Goal: Information Seeking & Learning: Learn about a topic

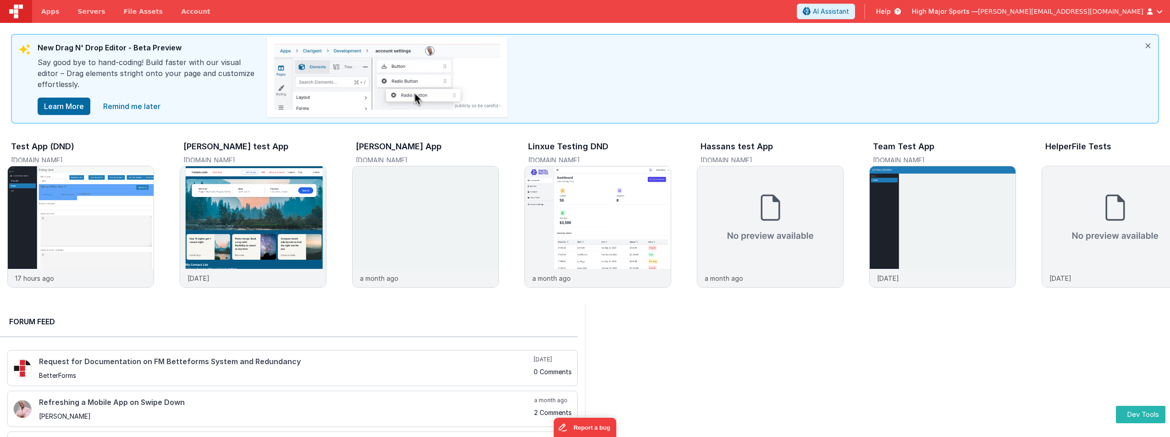
click at [901, 11] on icon at bounding box center [896, 11] width 10 height 9
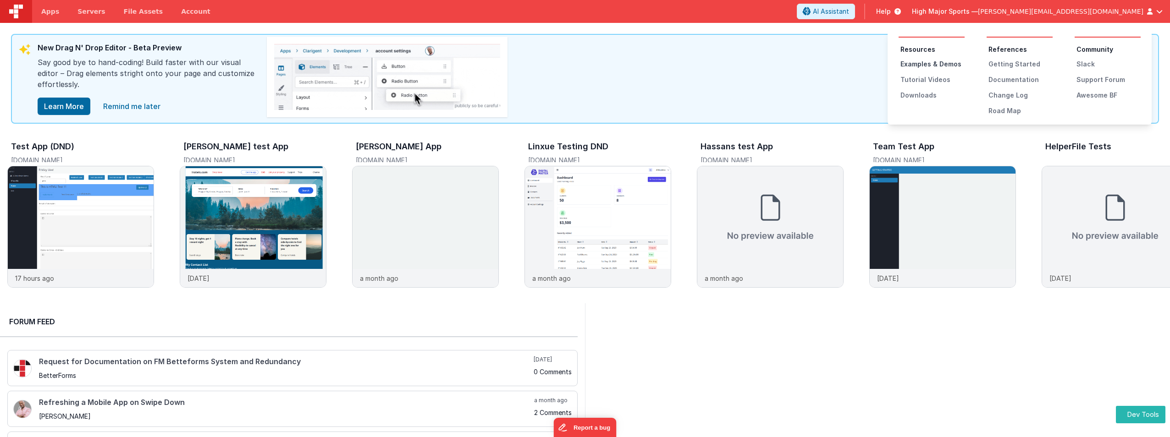
click at [950, 62] on div "Examples & Demos" at bounding box center [933, 64] width 64 height 9
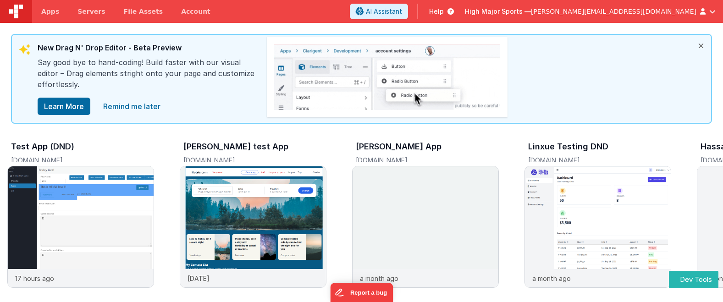
click at [454, 9] on icon at bounding box center [449, 11] width 10 height 9
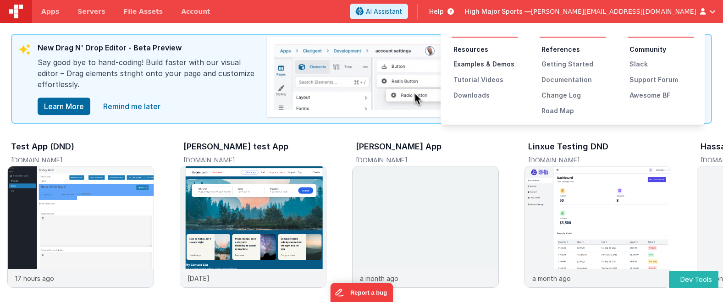
click at [488, 64] on div "Examples & Demos" at bounding box center [486, 64] width 64 height 9
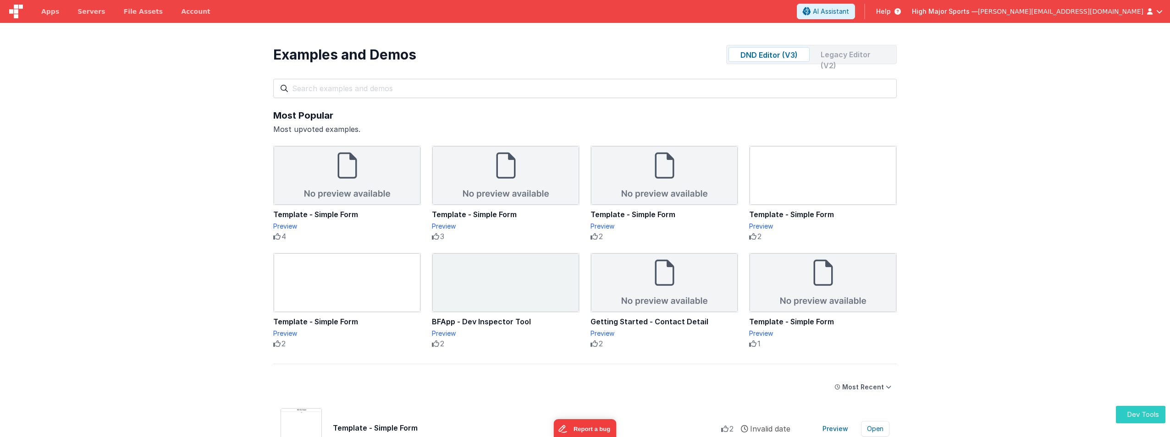
click at [1127, 406] on button "Dev Tools" at bounding box center [1141, 415] width 50 height 18
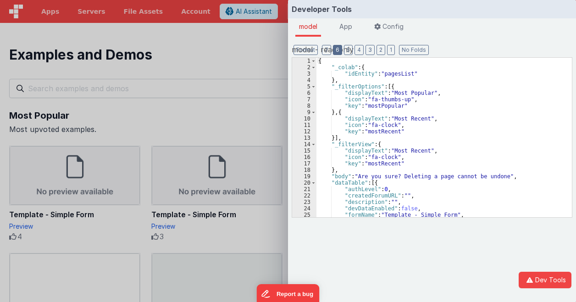
click at [334, 52] on button "6" at bounding box center [337, 50] width 9 height 10
click at [337, 54] on button "6" at bounding box center [337, 50] width 9 height 10
click at [379, 52] on button "2" at bounding box center [380, 50] width 9 height 10
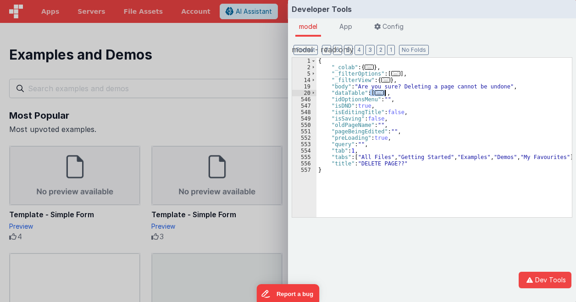
drag, startPoint x: 369, startPoint y: 93, endPoint x: 385, endPoint y: 91, distance: 16.2
click at [385, 91] on div "{ "_colab" : { ... } , "_filterOptions" : [ ... ] , "_filterView" : { ... } , "…" at bounding box center [443, 144] width 255 height 172
click at [376, 93] on div "{ "_colab" : { ... } , "_filterOptions" : [ ... ] , "_filterView" : { ... } , "…" at bounding box center [443, 138] width 255 height 160
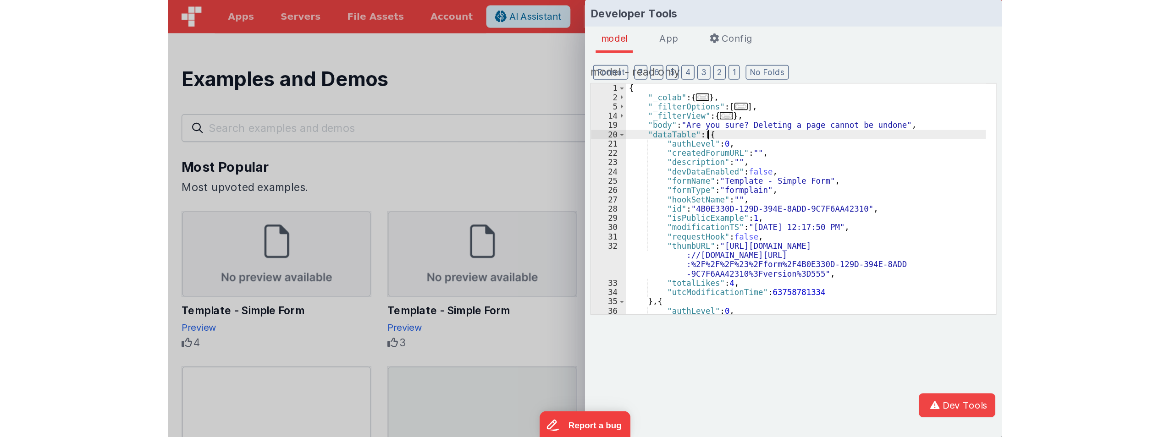
scroll to position [28, 0]
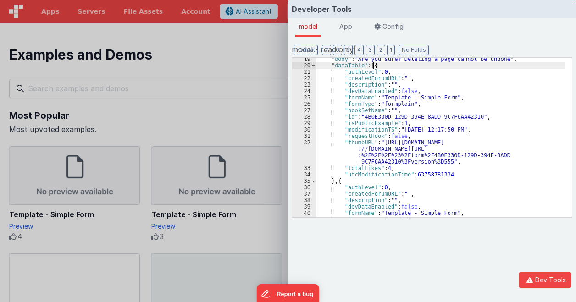
click at [219, 59] on div "Developer Tools model App Params Log (1) Misc Windows Config model - read only …" at bounding box center [288, 151] width 576 height 302
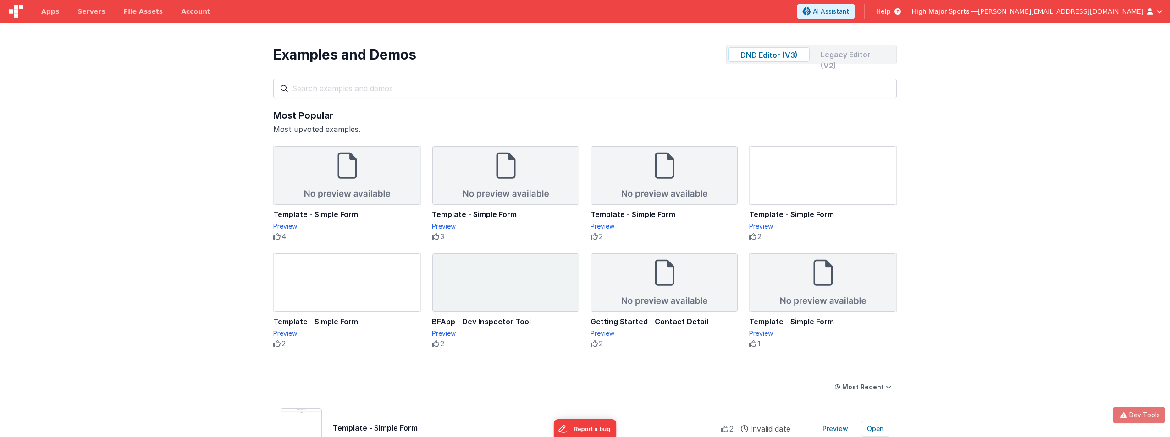
click at [1143, 406] on div "Dev Tools Apps Servers File Assets Account Some FUTURE Slot AI Assistant Help H…" at bounding box center [585, 218] width 1170 height 437
click at [842, 51] on div "Legacy Editor (V2)" at bounding box center [853, 54] width 81 height 15
click at [1131, 410] on button "Dev Tools" at bounding box center [1139, 415] width 53 height 17
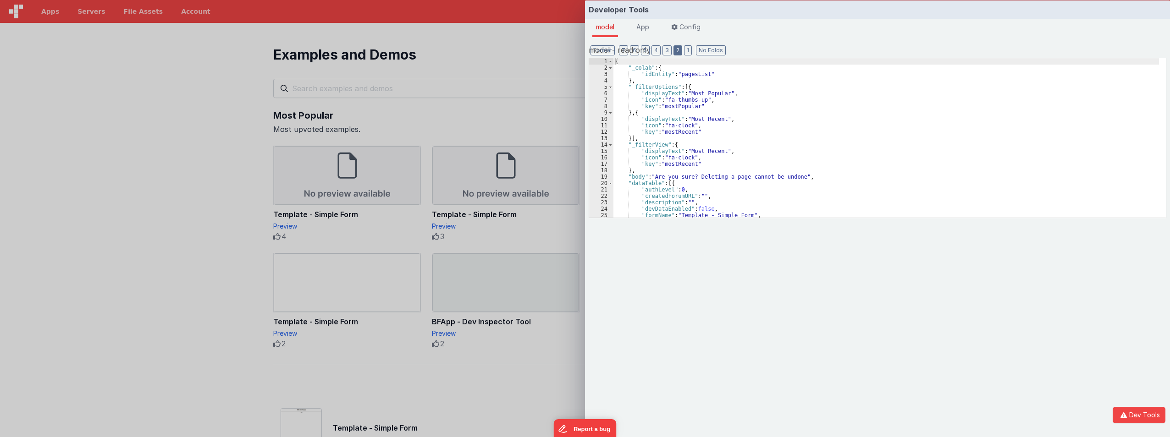
click at [678, 50] on button "2" at bounding box center [678, 50] width 9 height 10
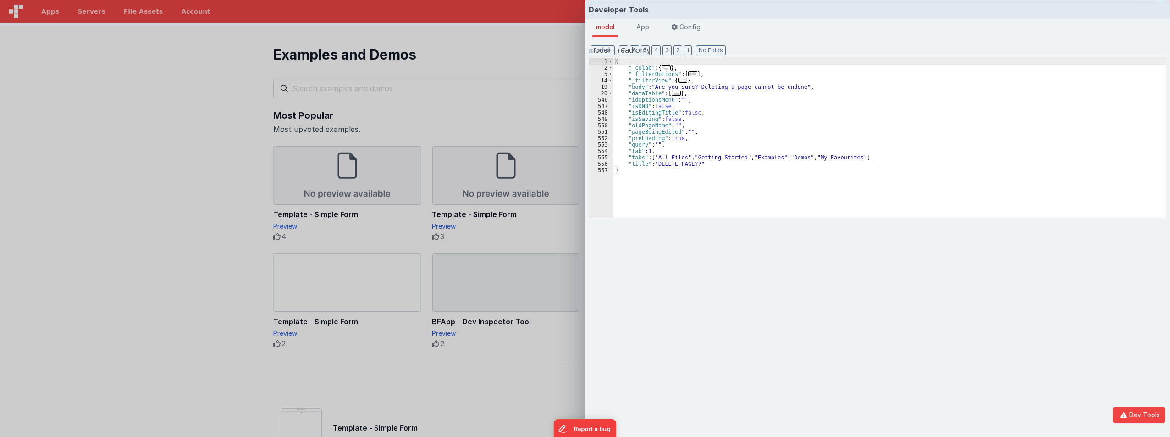
click at [531, 115] on div "Developer Tools model App Params Log (2) Misc Windows Config model - read only …" at bounding box center [585, 218] width 1170 height 437
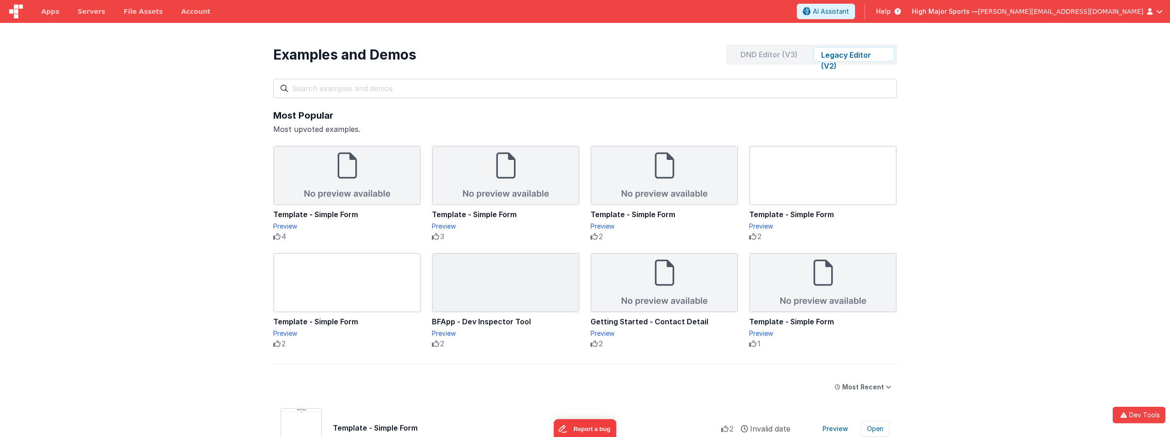
click at [775, 58] on div "DND Editor (V3)" at bounding box center [769, 54] width 81 height 15
drag, startPoint x: 775, startPoint y: 58, endPoint x: 880, endPoint y: 55, distance: 105.5
click at [880, 55] on div "Legacy Editor (V2)" at bounding box center [853, 54] width 81 height 15
click at [1127, 416] on icon "button" at bounding box center [1123, 415] width 11 height 6
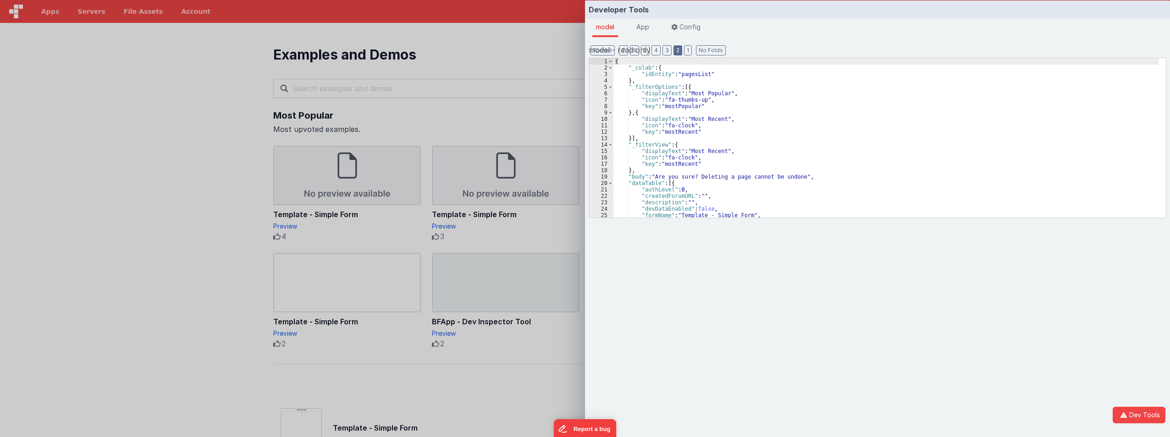
click at [675, 51] on button "2" at bounding box center [678, 50] width 9 height 10
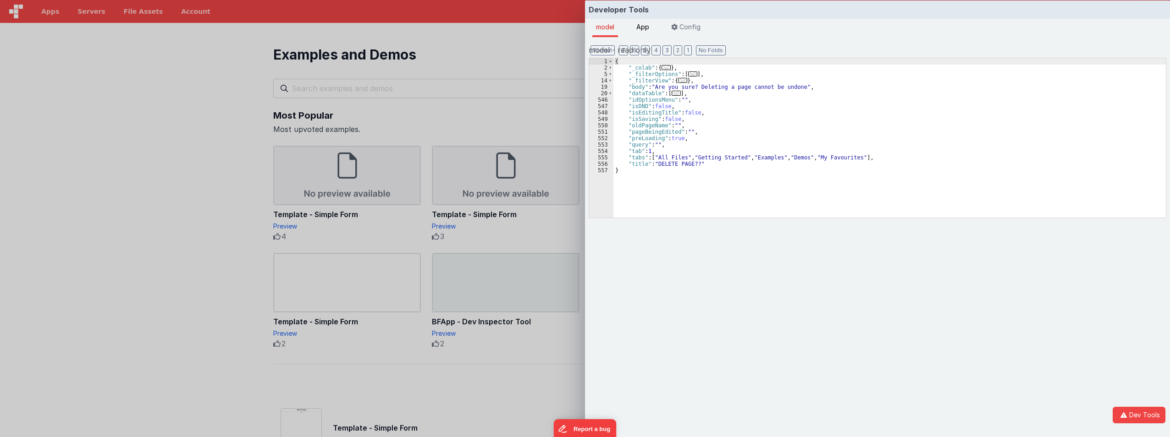
click at [642, 24] on span "App" at bounding box center [642, 27] width 13 height 8
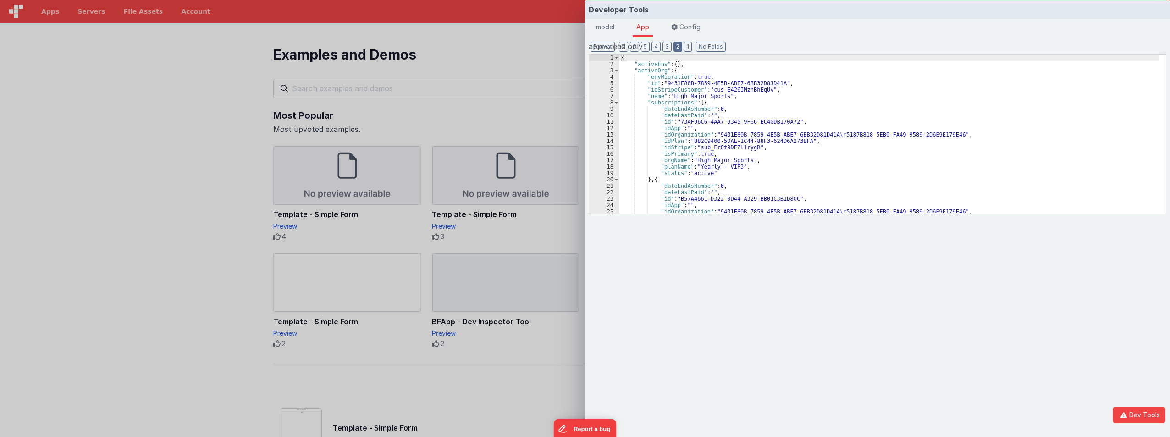
click at [678, 44] on button "2" at bounding box center [678, 47] width 9 height 10
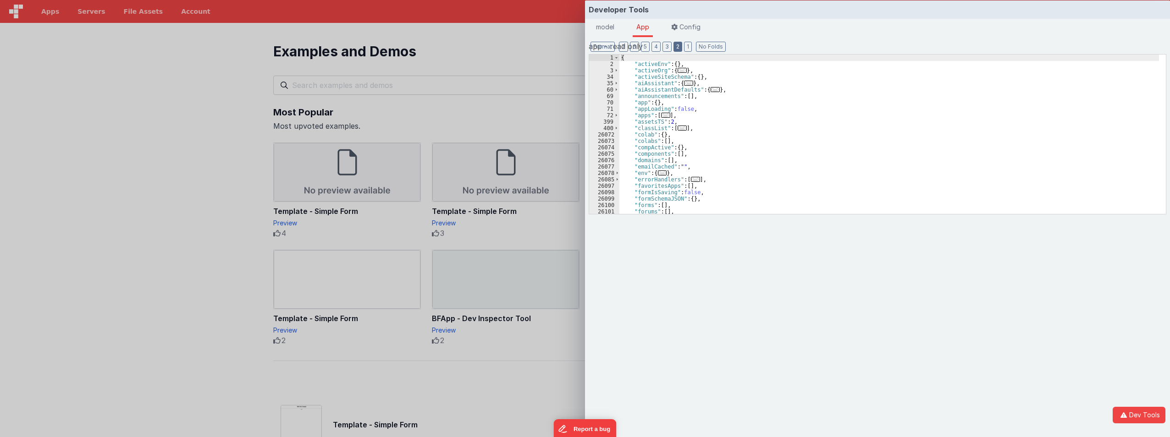
scroll to position [0, 0]
click at [599, 30] on span "model" at bounding box center [605, 27] width 18 height 8
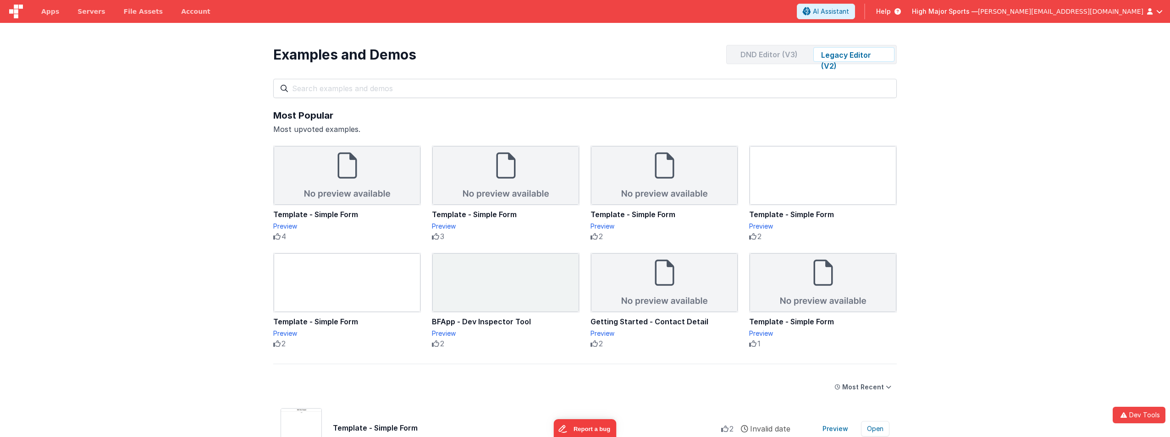
click at [519, 127] on div "Developer Tools model App Params Log (3) Misc Windows Config model - read only …" at bounding box center [585, 218] width 1170 height 437
click at [776, 57] on div "DND Editor (V3)" at bounding box center [769, 54] width 81 height 15
click at [1143, 412] on button "Dev Tools" at bounding box center [1139, 415] width 53 height 17
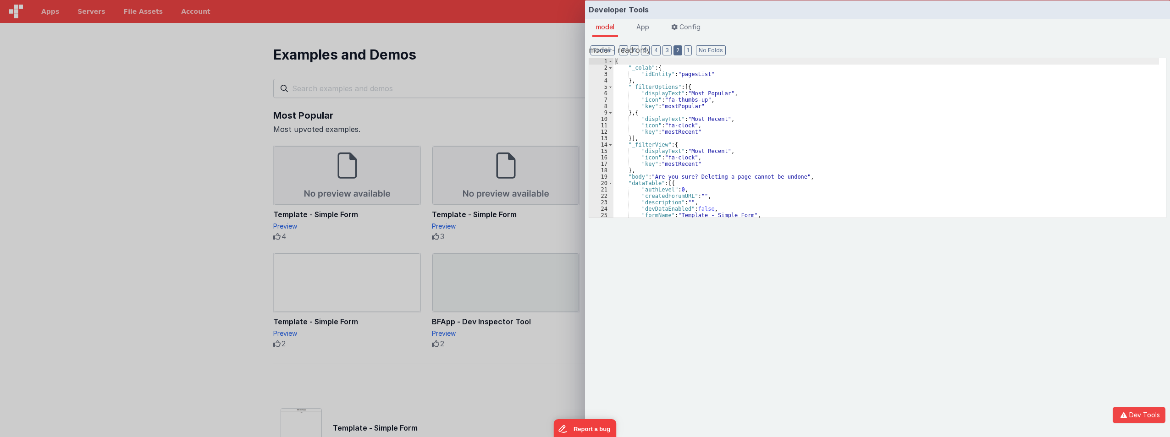
click at [678, 51] on button "2" at bounding box center [678, 50] width 9 height 10
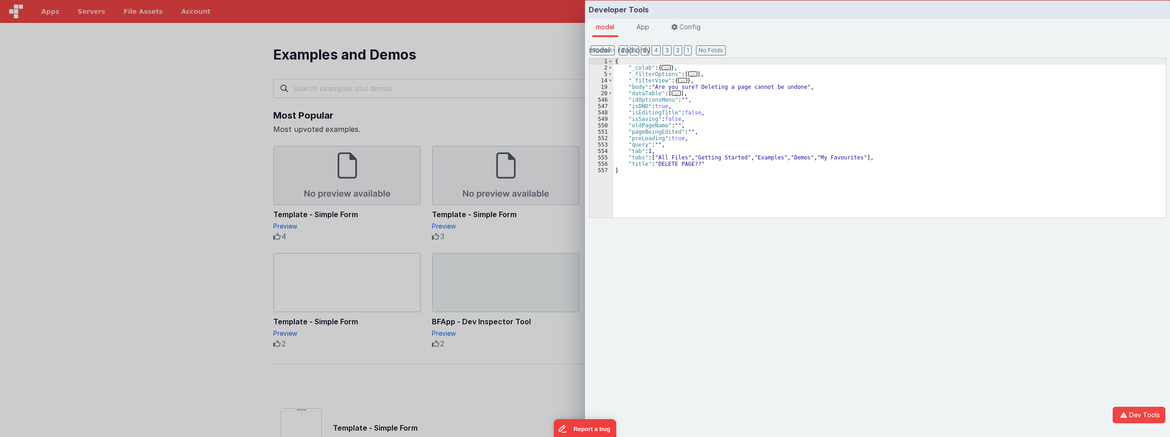
click at [527, 136] on div "Developer Tools model App Params Log (4) Misc Windows Config model - read only …" at bounding box center [585, 218] width 1170 height 437
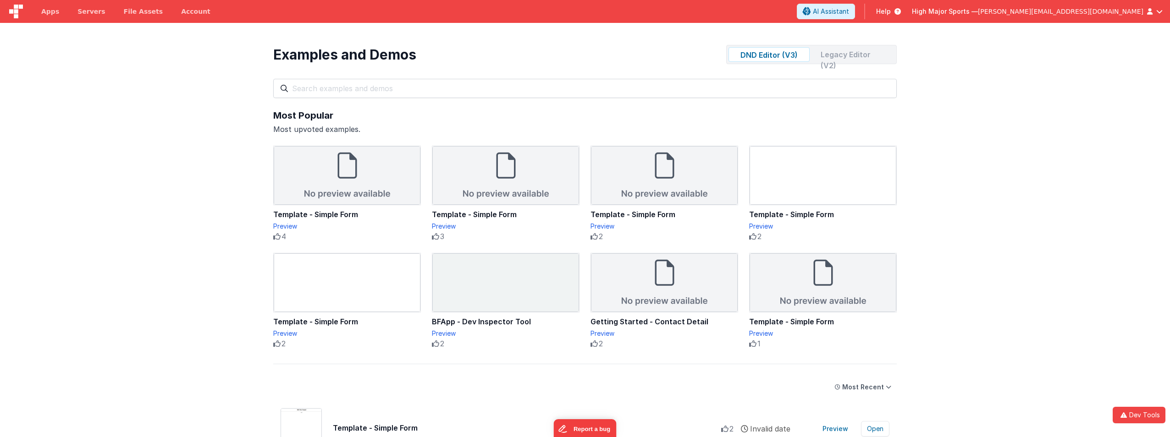
click at [849, 53] on div "Legacy Editor (V2)" at bounding box center [853, 54] width 81 height 15
click at [783, 59] on div "DND Editor (V3)" at bounding box center [769, 54] width 81 height 15
click at [1149, 410] on button "Dev Tools" at bounding box center [1139, 415] width 53 height 17
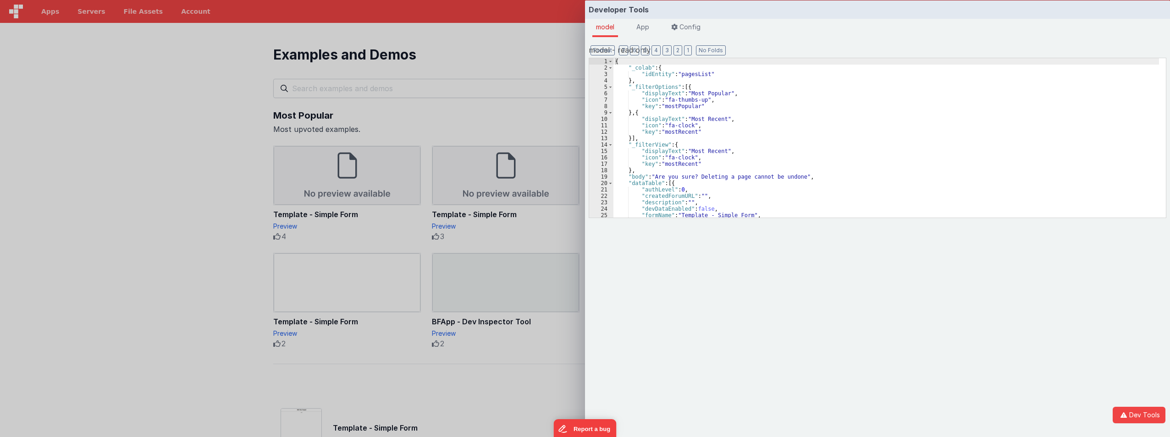
click at [477, 53] on div "Developer Tools model App Params Log (5) Misc Windows Config model - read only …" at bounding box center [585, 218] width 1170 height 437
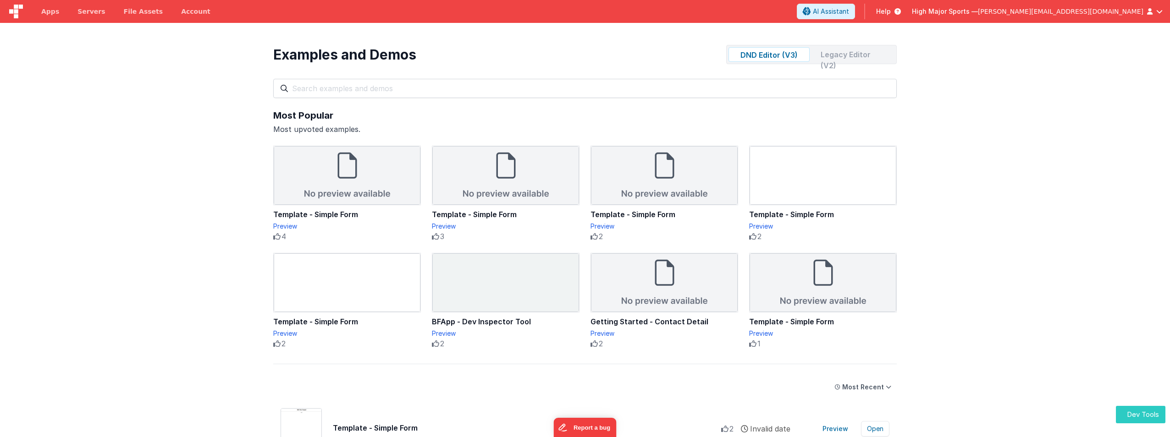
click at [1136, 414] on button "Dev Tools" at bounding box center [1141, 415] width 50 height 18
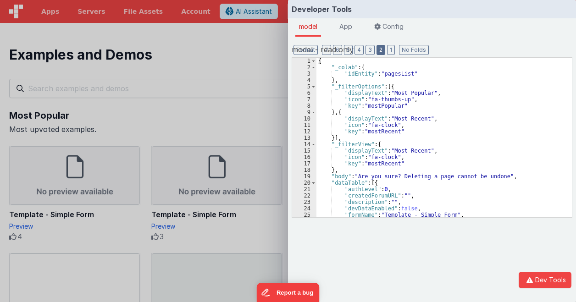
click at [377, 50] on button "2" at bounding box center [380, 50] width 9 height 10
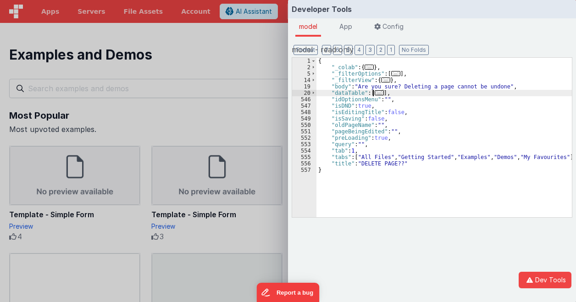
click at [379, 94] on span "..." at bounding box center [379, 92] width 9 height 5
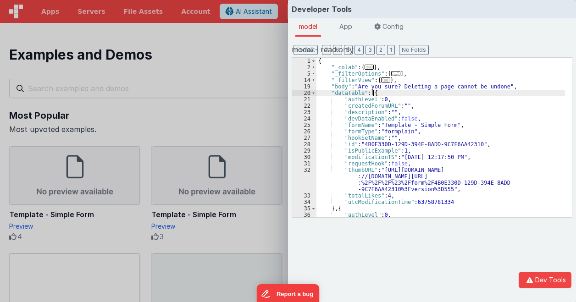
drag, startPoint x: 214, startPoint y: 55, endPoint x: 191, endPoint y: 44, distance: 25.2
click at [213, 55] on div "Developer Tools model App Params Log (1) Misc Windows Config model - read only …" at bounding box center [288, 151] width 576 height 302
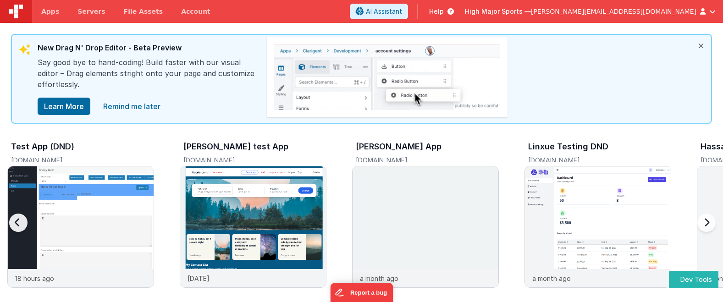
click at [454, 12] on icon at bounding box center [449, 11] width 10 height 9
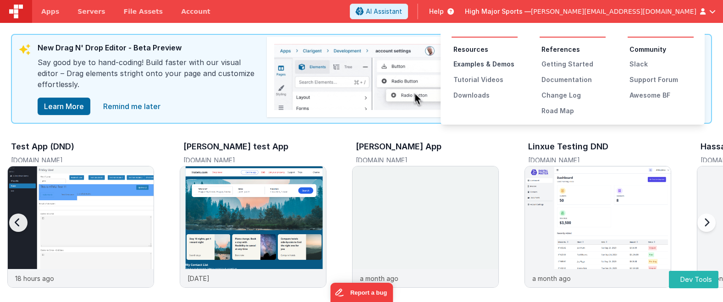
click at [486, 66] on div "Examples & Demos" at bounding box center [486, 64] width 64 height 9
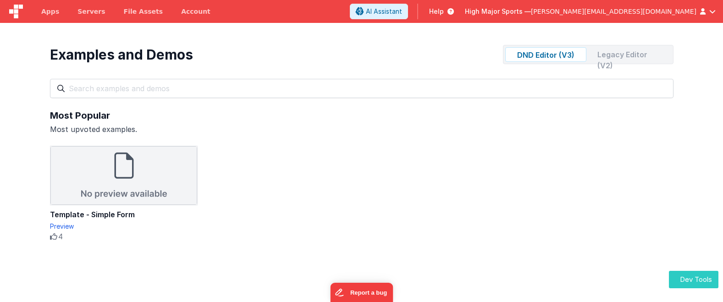
click at [689, 277] on button "Dev Tools" at bounding box center [694, 280] width 50 height 18
drag, startPoint x: 299, startPoint y: 154, endPoint x: 299, endPoint y: 136, distance: 17.9
click at [299, 153] on div "Developer Tools model App Params Log (1) Misc Windows Config model - read only …" at bounding box center [361, 151] width 723 height 302
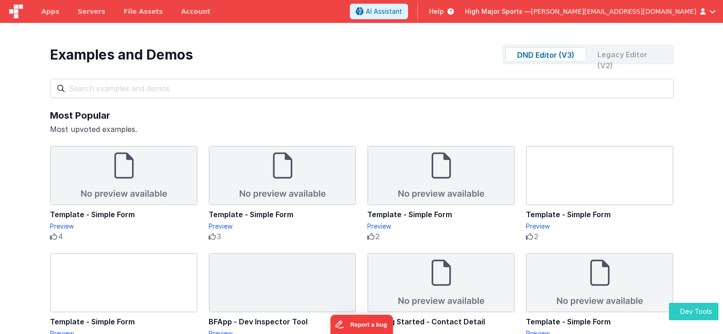
click at [708, 302] on button "Dev Tools" at bounding box center [694, 312] width 50 height 18
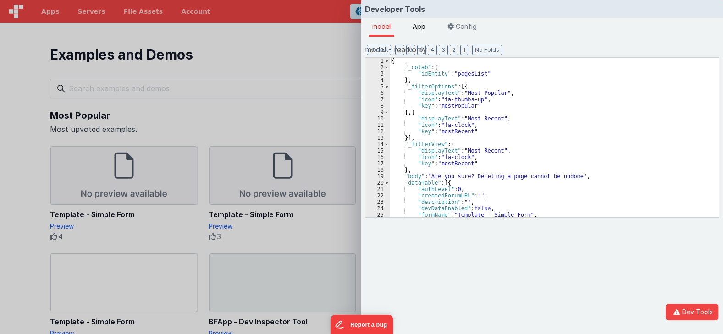
click at [419, 29] on span "App" at bounding box center [419, 26] width 13 height 8
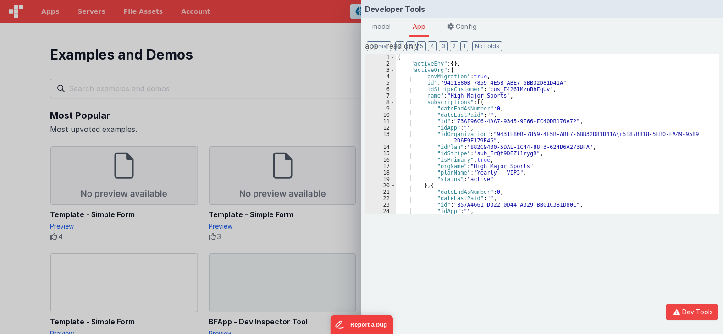
click at [225, 53] on div "Developer Tools model App Params Log (1) Misc Windows Config model - read only …" at bounding box center [361, 167] width 723 height 334
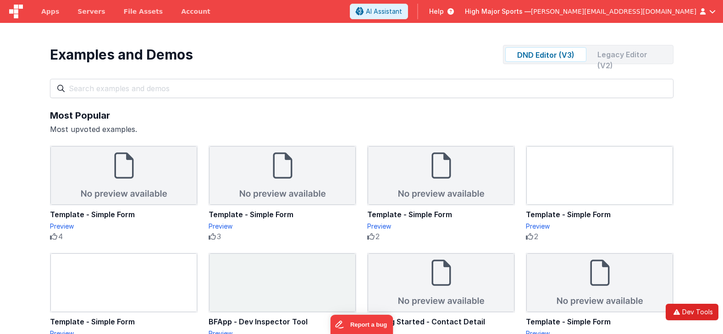
click at [702, 302] on button "Dev Tools" at bounding box center [692, 312] width 53 height 17
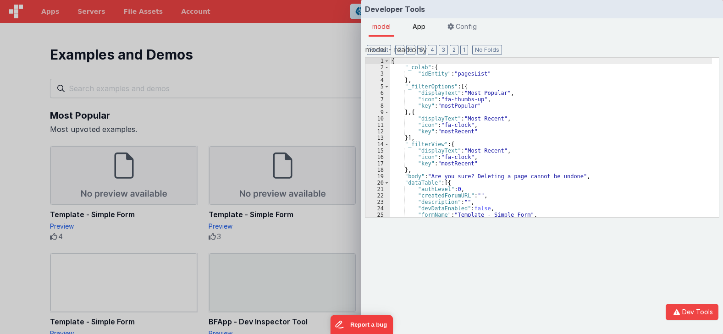
click at [420, 28] on span "App" at bounding box center [419, 26] width 13 height 8
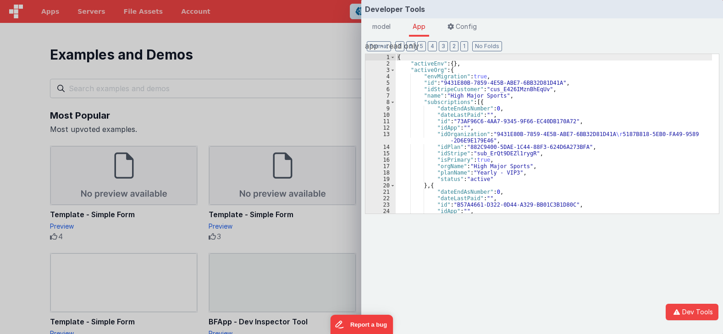
click at [446, 64] on div "{ "activeEnv" : { } , "activeOrg" : { "envMigration" : true , "id" : "9431E80B-…" at bounding box center [554, 143] width 316 height 179
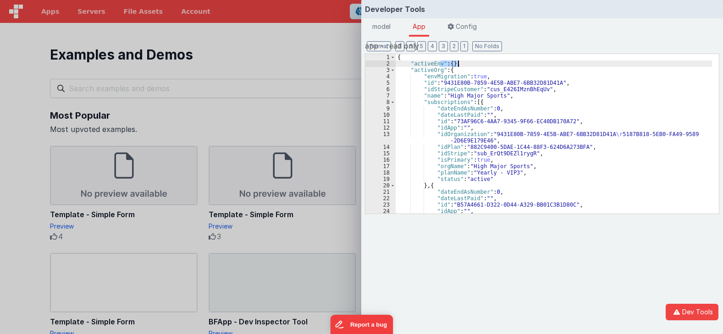
click at [456, 63] on div "{ "activeEnv" : { } , "activeOrg" : { "envMigration" : true , "id" : "9431E80B-…" at bounding box center [554, 143] width 316 height 179
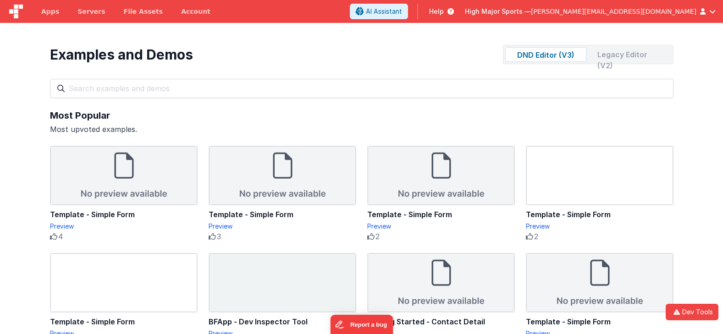
click at [251, 57] on div "Developer Tools model App Params Log (2) Misc Windows Config model - read only …" at bounding box center [361, 167] width 723 height 334
